Goal: Check status

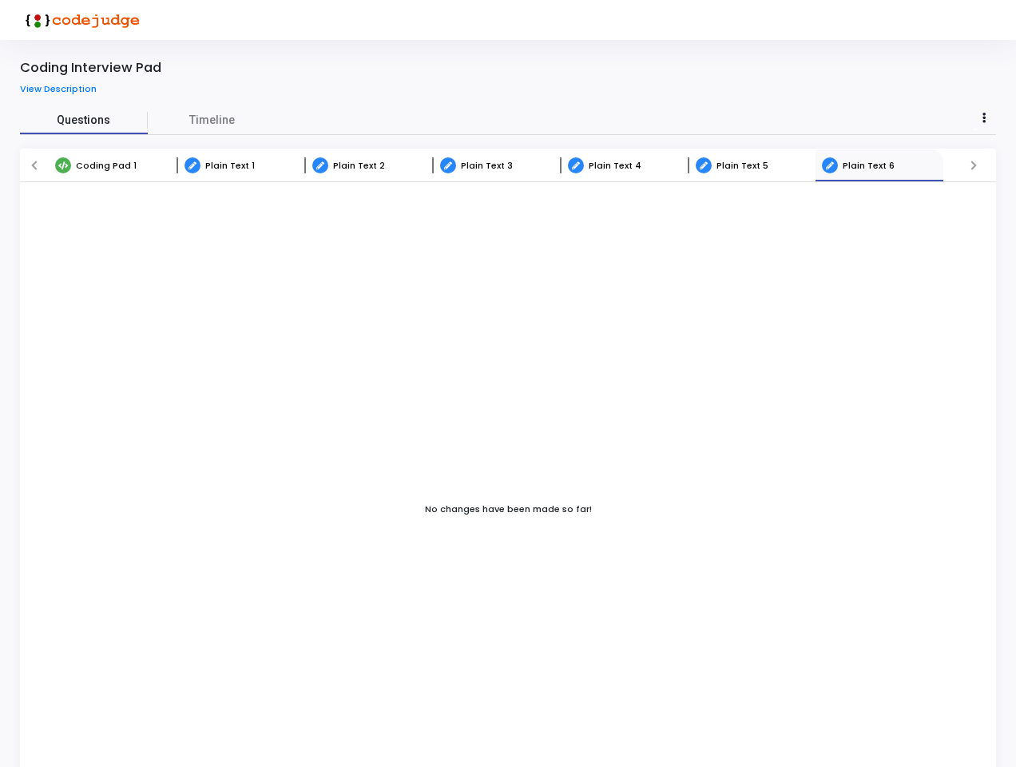
click at [84, 120] on span "Questions" at bounding box center [84, 120] width 128 height 17
click at [212, 120] on span "Timeline" at bounding box center [212, 120] width 46 height 17
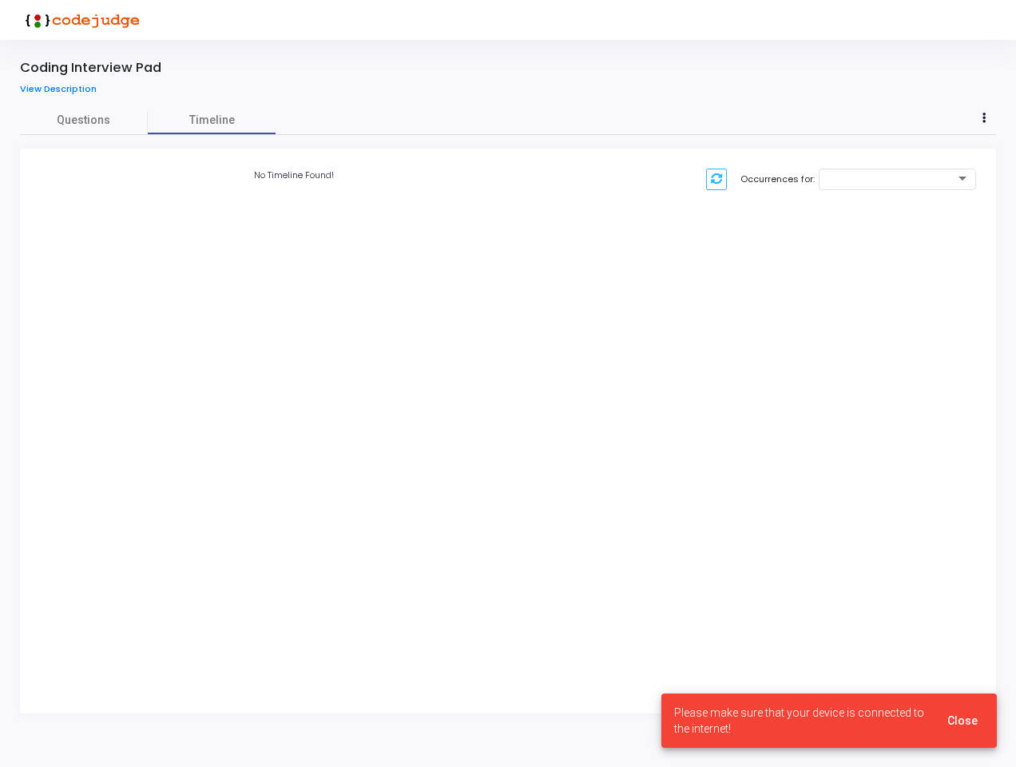
click at [241, 165] on div "No Timeline Found! Occurrences for:" at bounding box center [508, 180] width 976 height 62
click at [368, 165] on div "No Timeline Found! Occurrences for:" at bounding box center [511, 180] width 983 height 62
click at [496, 165] on div "No Timeline Found! Occurrences for:" at bounding box center [511, 180] width 983 height 62
click at [624, 165] on div "No Timeline Found! Occurrences for:" at bounding box center [511, 180] width 983 height 62
click at [752, 165] on div "No Timeline Found! Occurrences for:" at bounding box center [511, 180] width 983 height 62
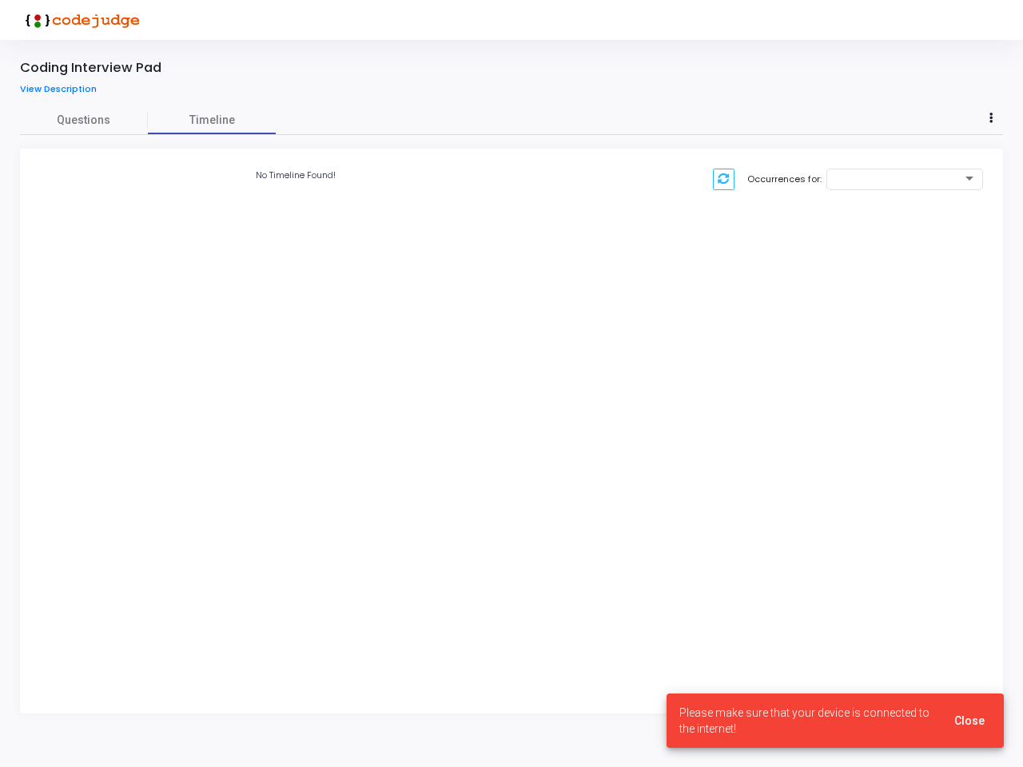
click at [880, 165] on div "No Timeline Found! Occurrences for:" at bounding box center [511, 180] width 983 height 62
